Goal: Information Seeking & Learning: Learn about a topic

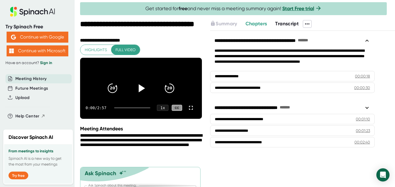
click at [142, 92] on icon at bounding box center [142, 88] width 6 height 8
click at [125, 116] on div "0:20 / 2:57 1 x CC" at bounding box center [141, 108] width 122 height 22
click at [133, 108] on div at bounding box center [132, 107] width 36 height 1
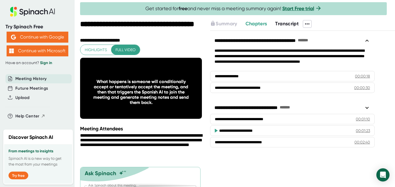
click at [124, 51] on span "Full video" at bounding box center [126, 49] width 20 height 7
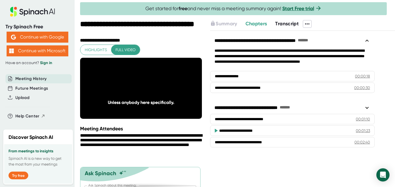
click at [308, 24] on icon at bounding box center [307, 24] width 7 height 7
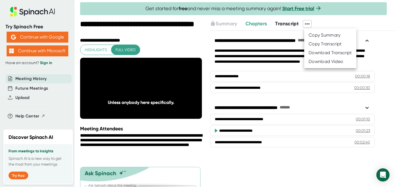
click at [308, 24] on div at bounding box center [197, 93] width 395 height 187
